Goal: Check status

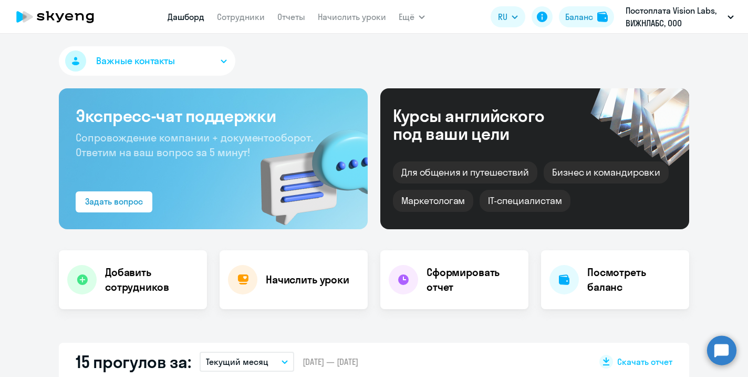
select select "30"
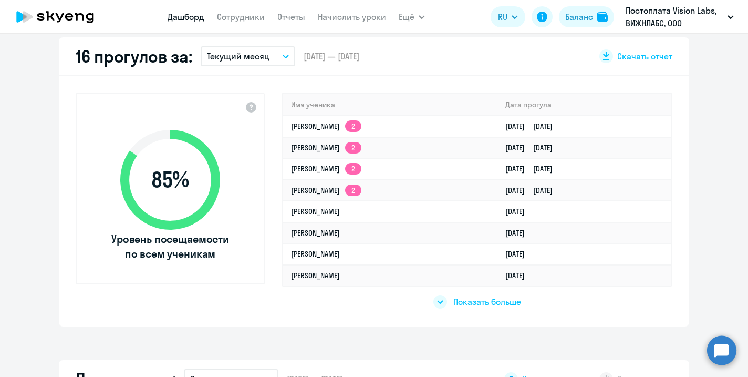
scroll to position [306, 0]
select select "30"
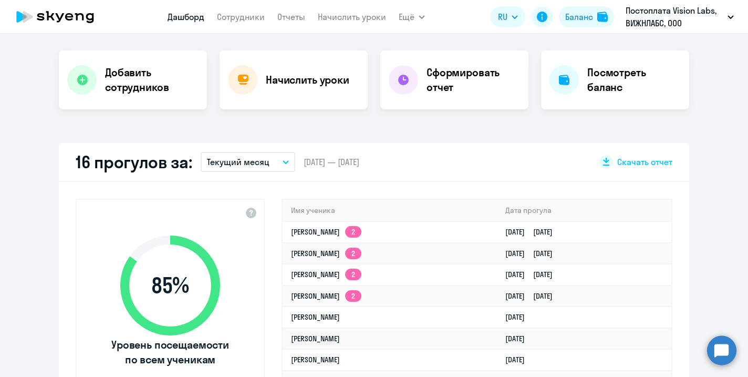
scroll to position [200, 0]
select select "30"
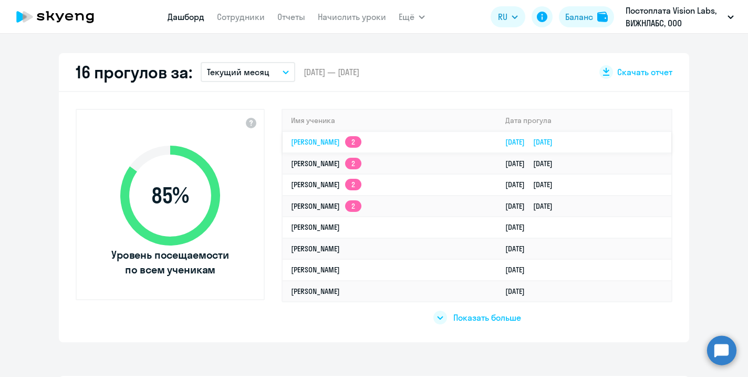
scroll to position [298, 0]
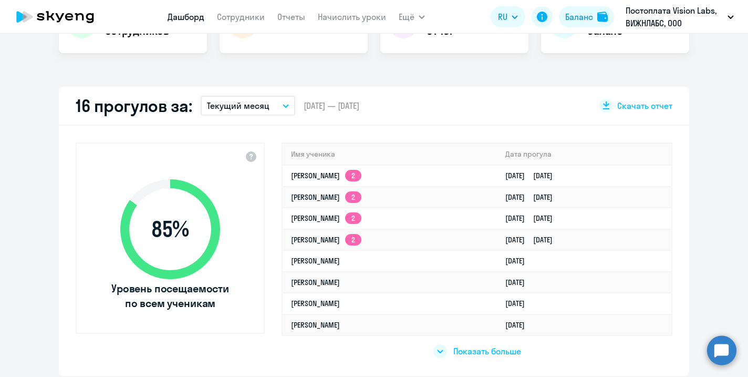
scroll to position [263, 0]
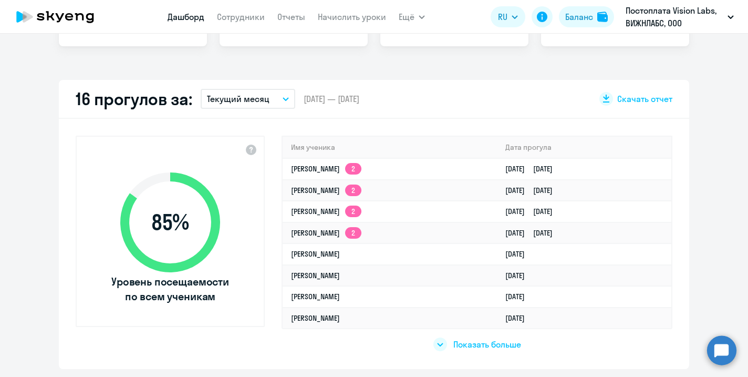
select select "30"
